Goal: Task Accomplishment & Management: Manage account settings

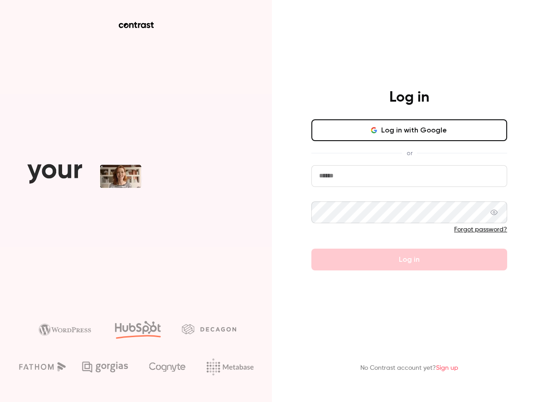
click at [421, 129] on button "Log in with Google" at bounding box center [409, 130] width 196 height 22
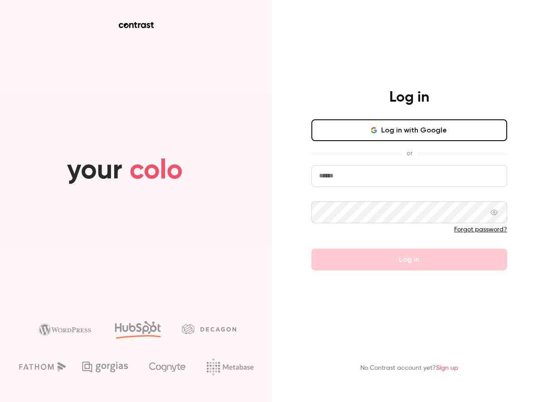
click at [404, 140] on button "Log in with Google" at bounding box center [409, 130] width 196 height 22
click at [385, 127] on button "Log in with Google" at bounding box center [409, 130] width 196 height 22
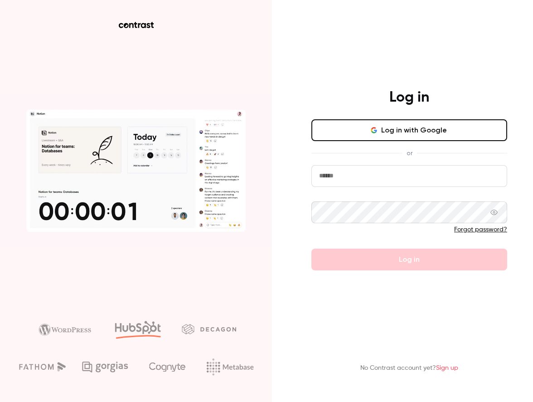
click at [378, 134] on icon "button" at bounding box center [373, 130] width 7 height 7
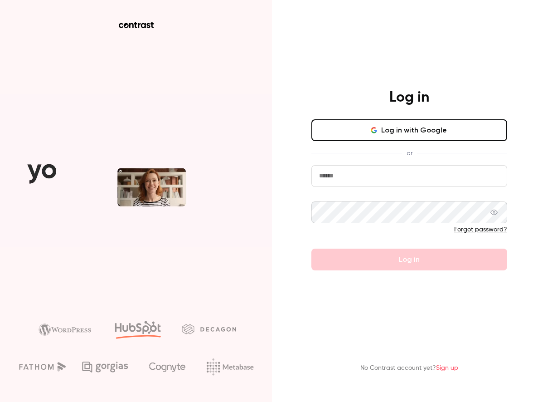
click at [378, 134] on icon "button" at bounding box center [373, 130] width 7 height 7
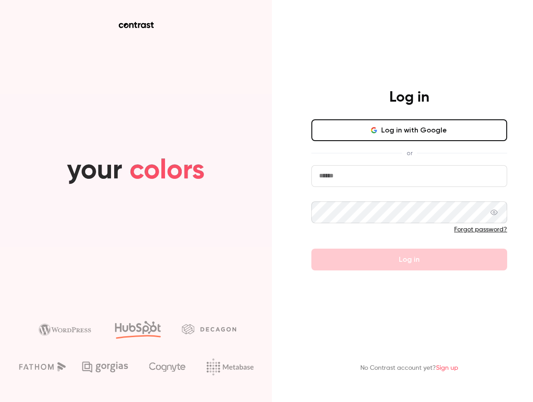
click at [378, 134] on icon "button" at bounding box center [373, 130] width 7 height 7
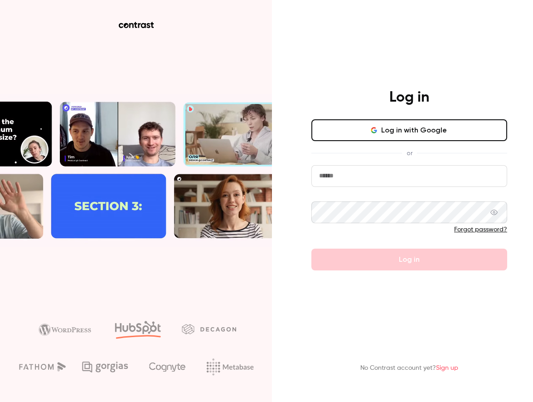
click at [428, 141] on button "Log in with Google" at bounding box center [409, 130] width 196 height 22
